Goal: Navigation & Orientation: Understand site structure

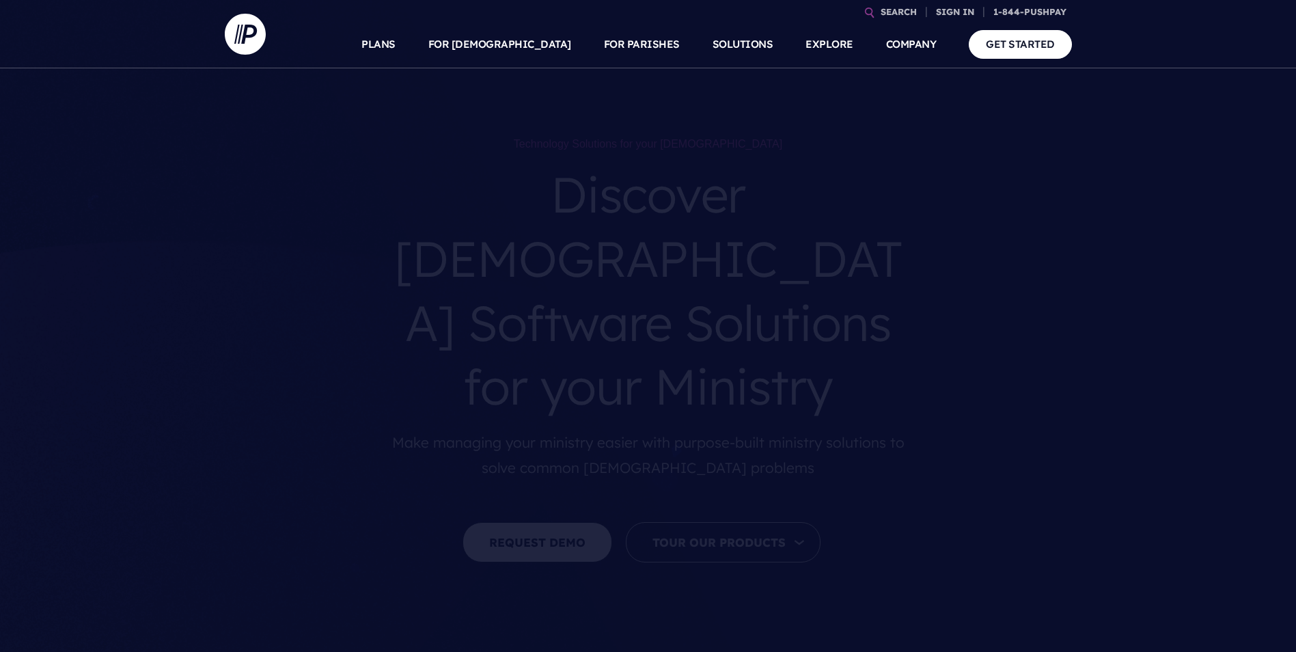
click at [223, 38] on nav "SEARCH SIGN IN" at bounding box center [648, 34] width 1296 height 68
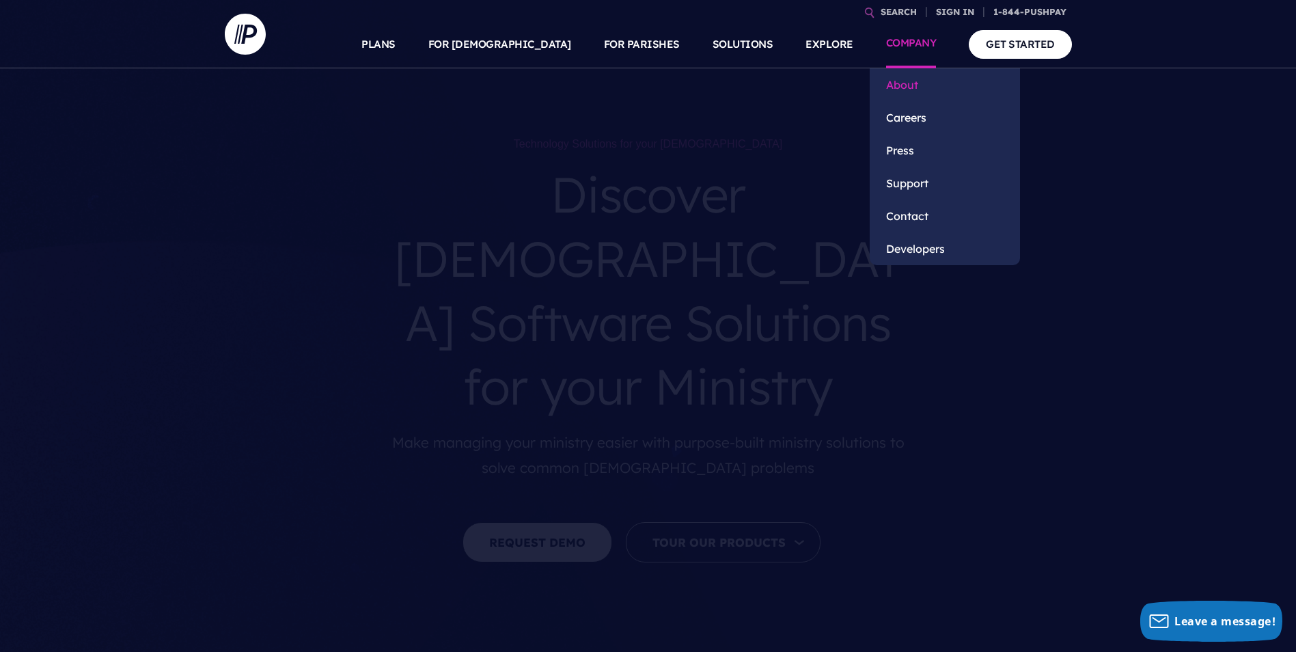
click at [912, 84] on link "About" at bounding box center [945, 84] width 150 height 33
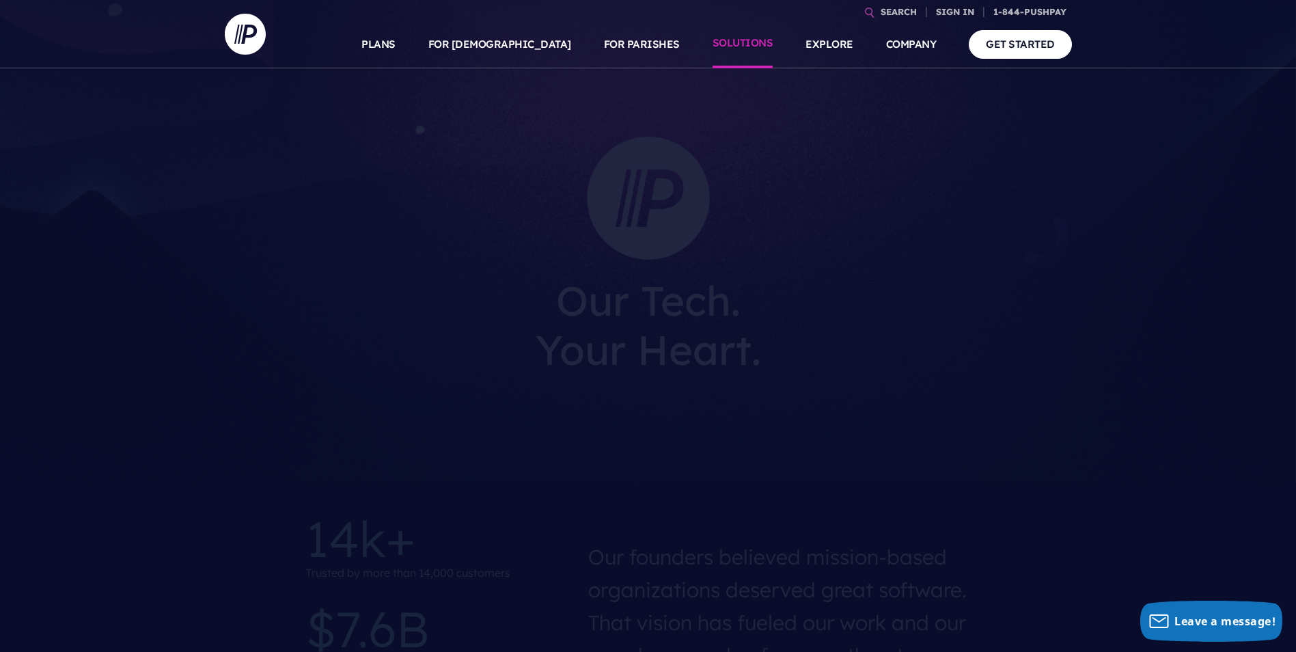
click at [741, 42] on link "SOLUTIONS" at bounding box center [743, 45] width 61 height 48
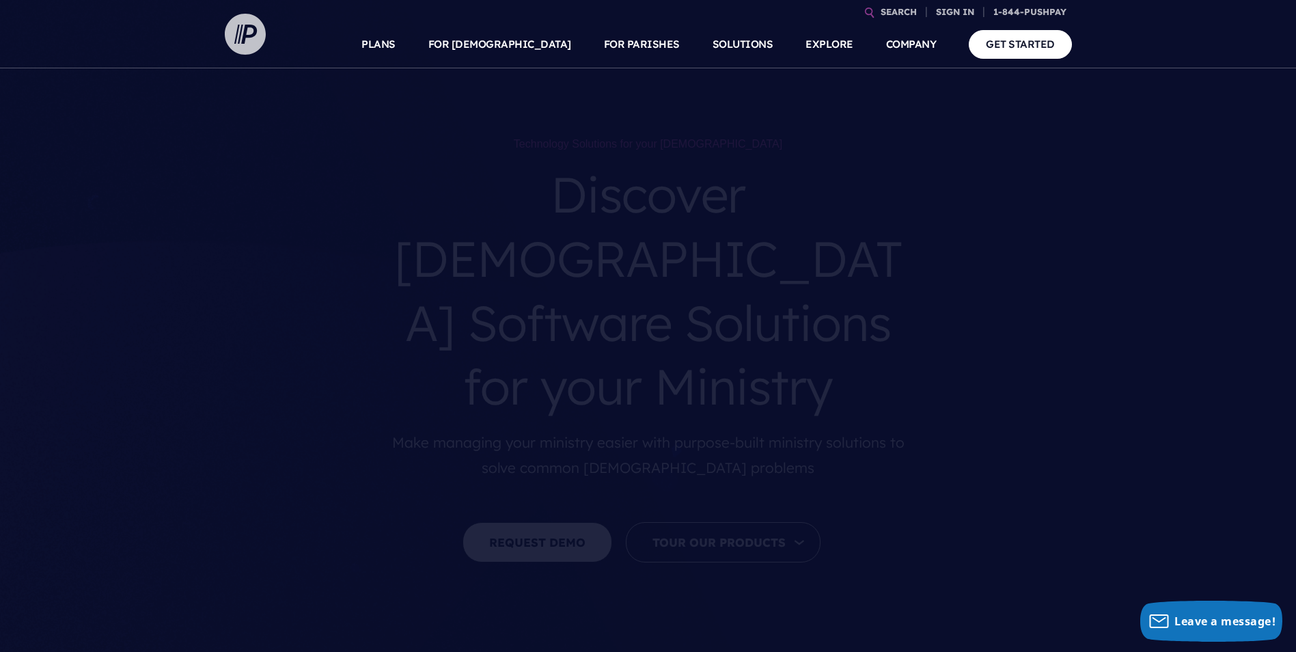
click at [255, 29] on img at bounding box center [245, 34] width 41 height 41
